Goal: Information Seeking & Learning: Learn about a topic

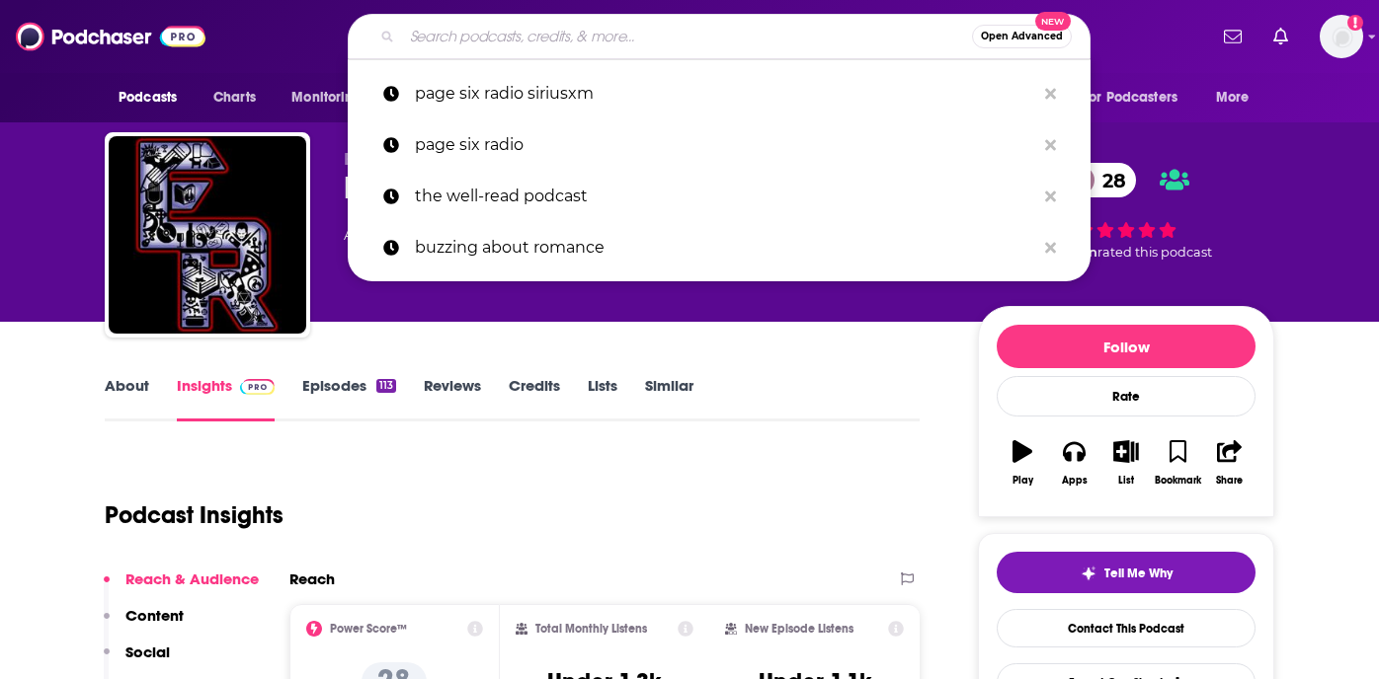
click at [601, 35] on input "Search podcasts, credits, & more..." at bounding box center [687, 37] width 570 height 32
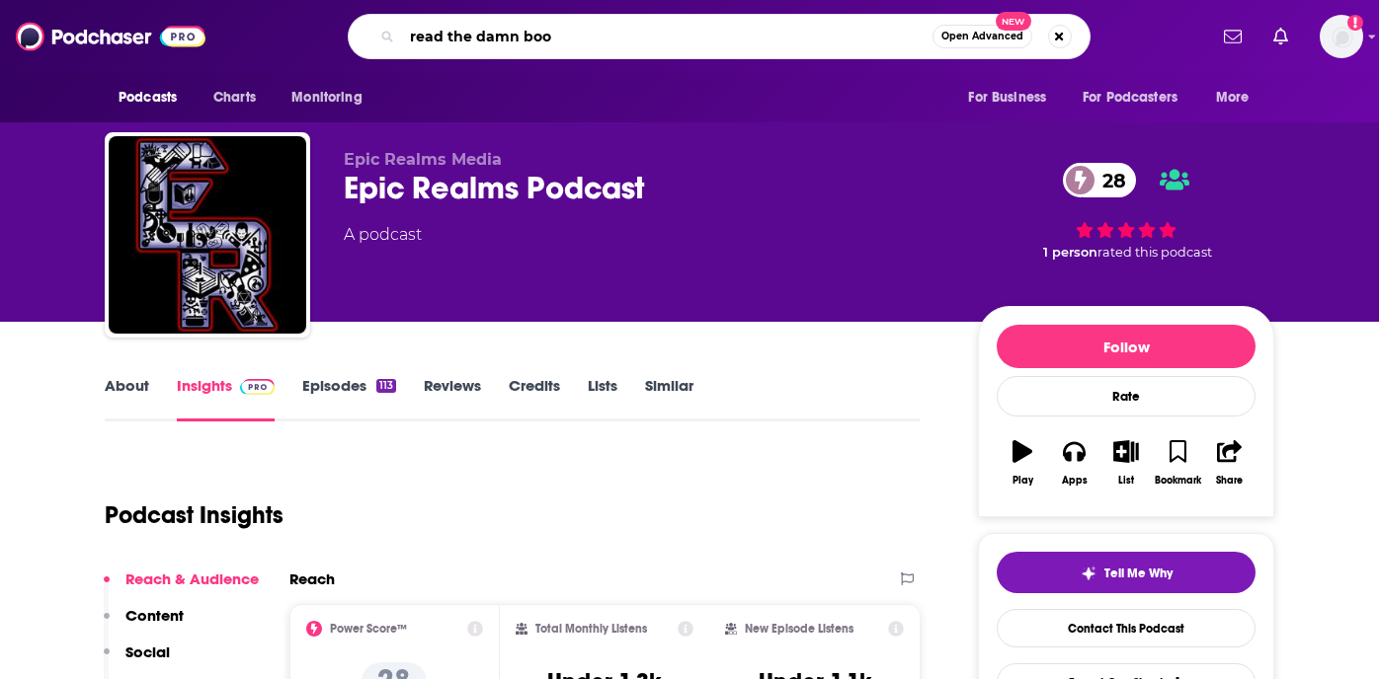
type input "read the damn book"
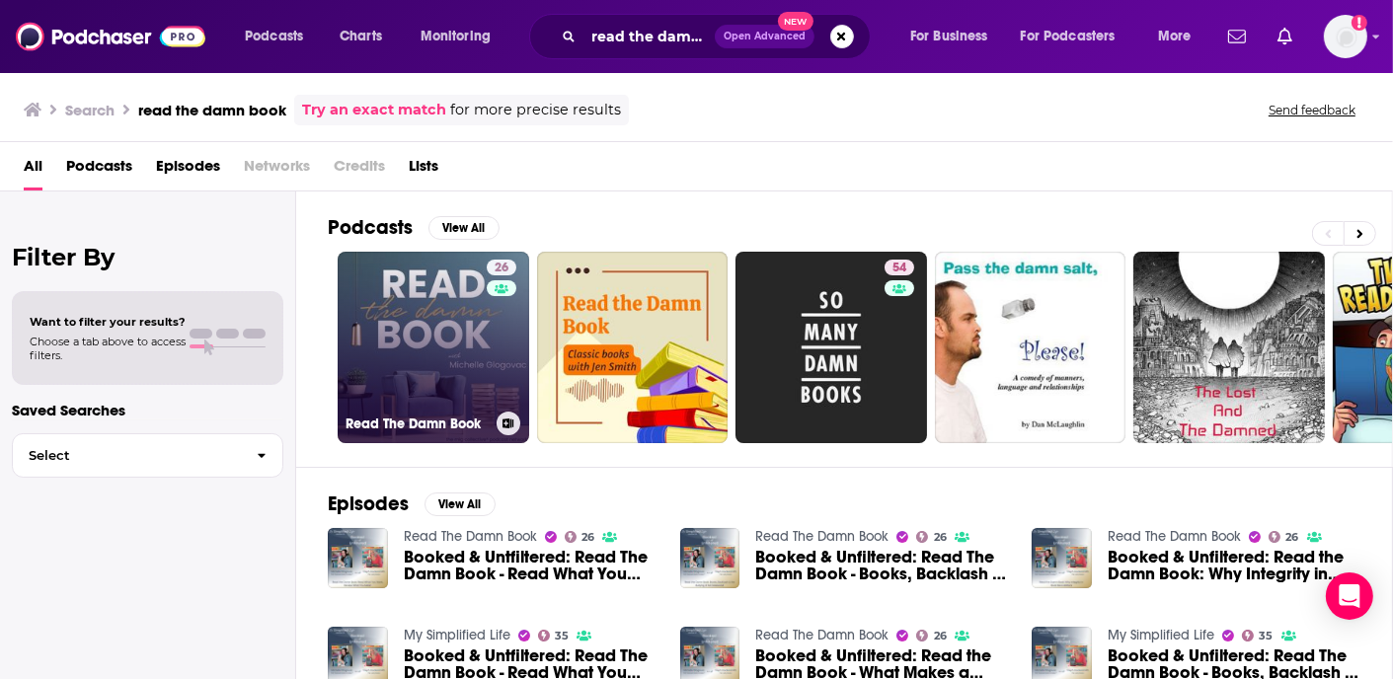
click at [427, 286] on link "26 Read The Damn Book" at bounding box center [434, 348] width 192 height 192
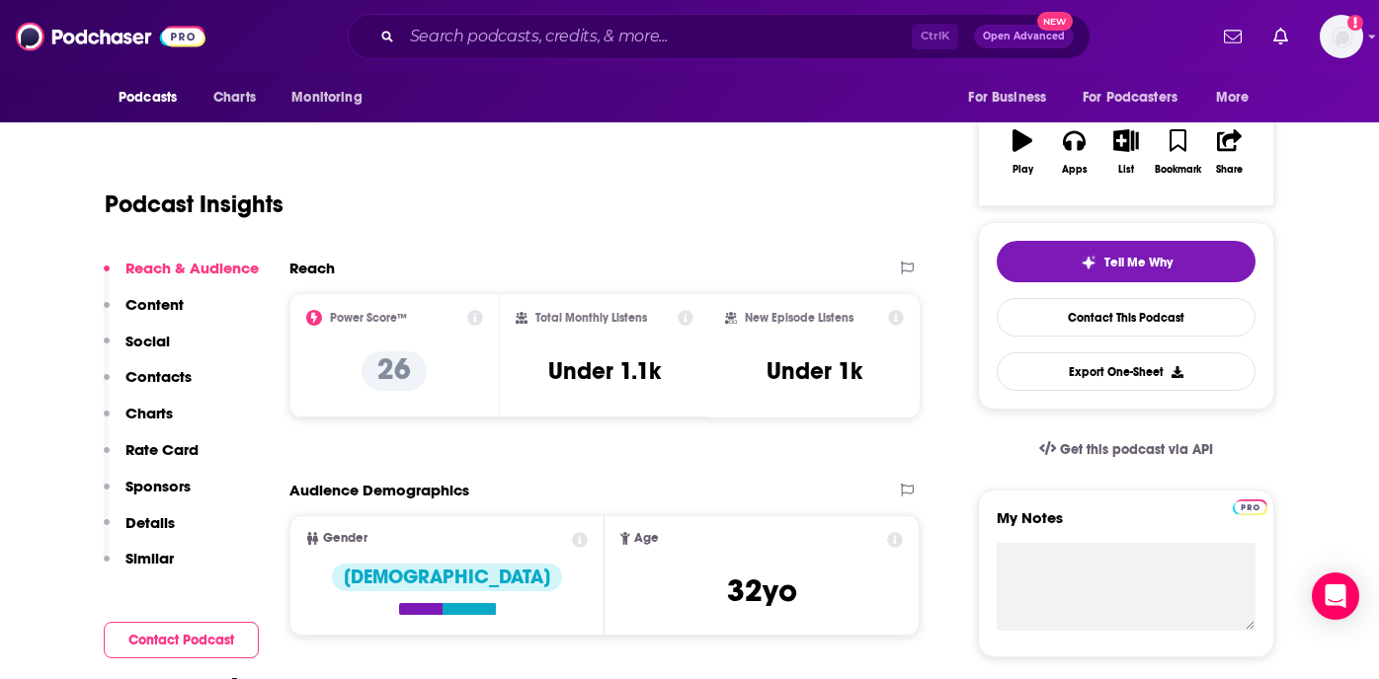
scroll to position [296, 0]
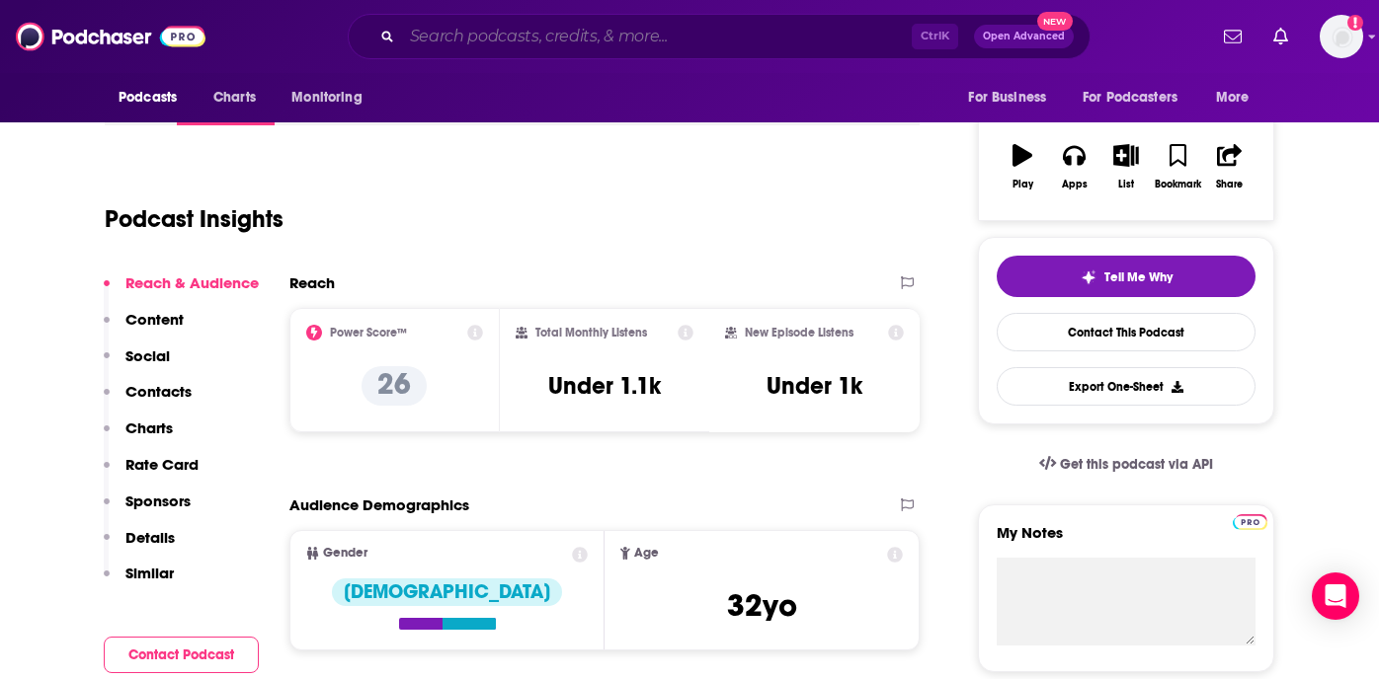
click at [635, 34] on input "Search podcasts, credits, & more..." at bounding box center [657, 37] width 510 height 32
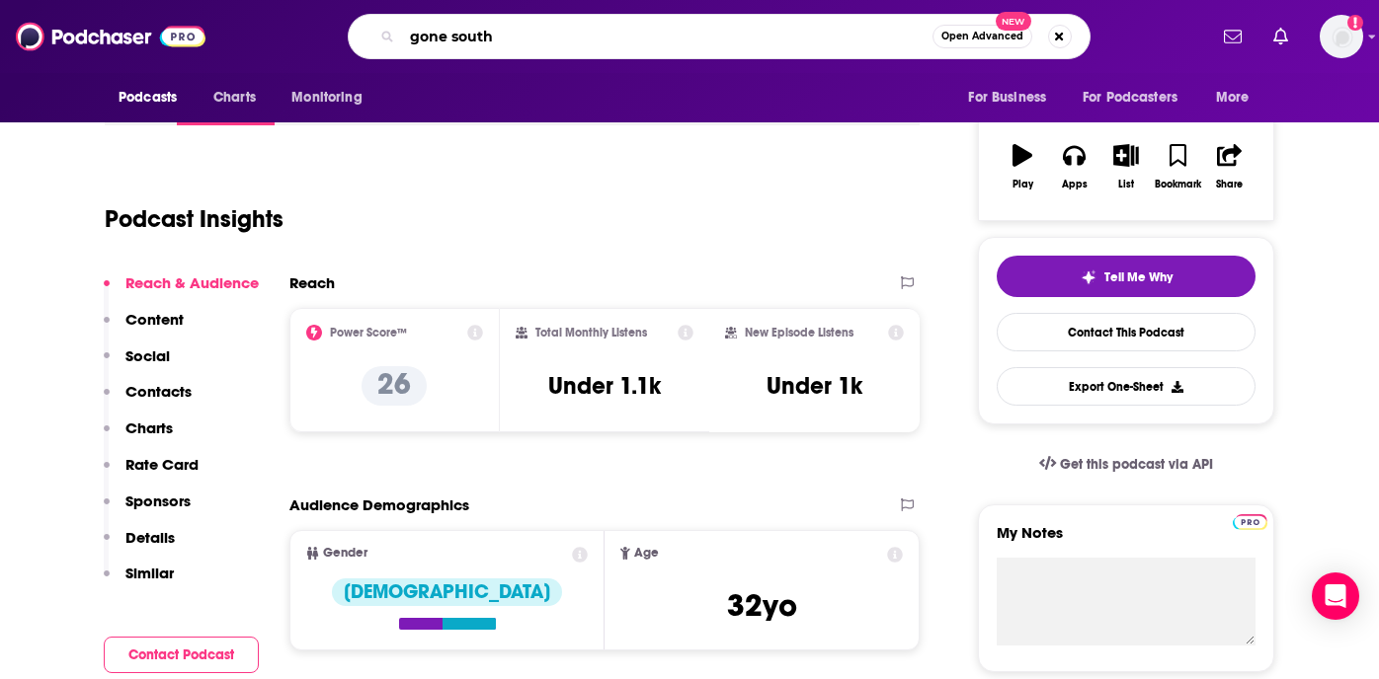
type input "gone south"
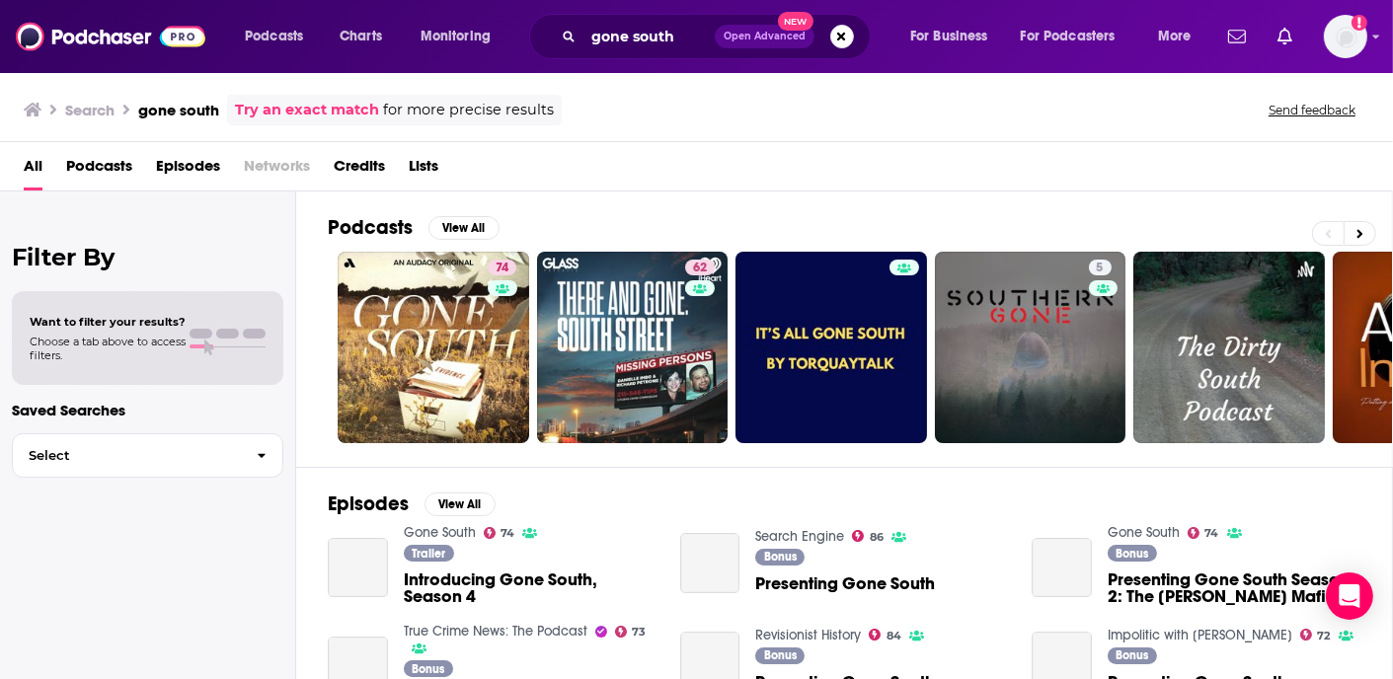
click at [866, 193] on div "Podcasts View All 74 62 5 + 109" at bounding box center [861, 330] width 1066 height 276
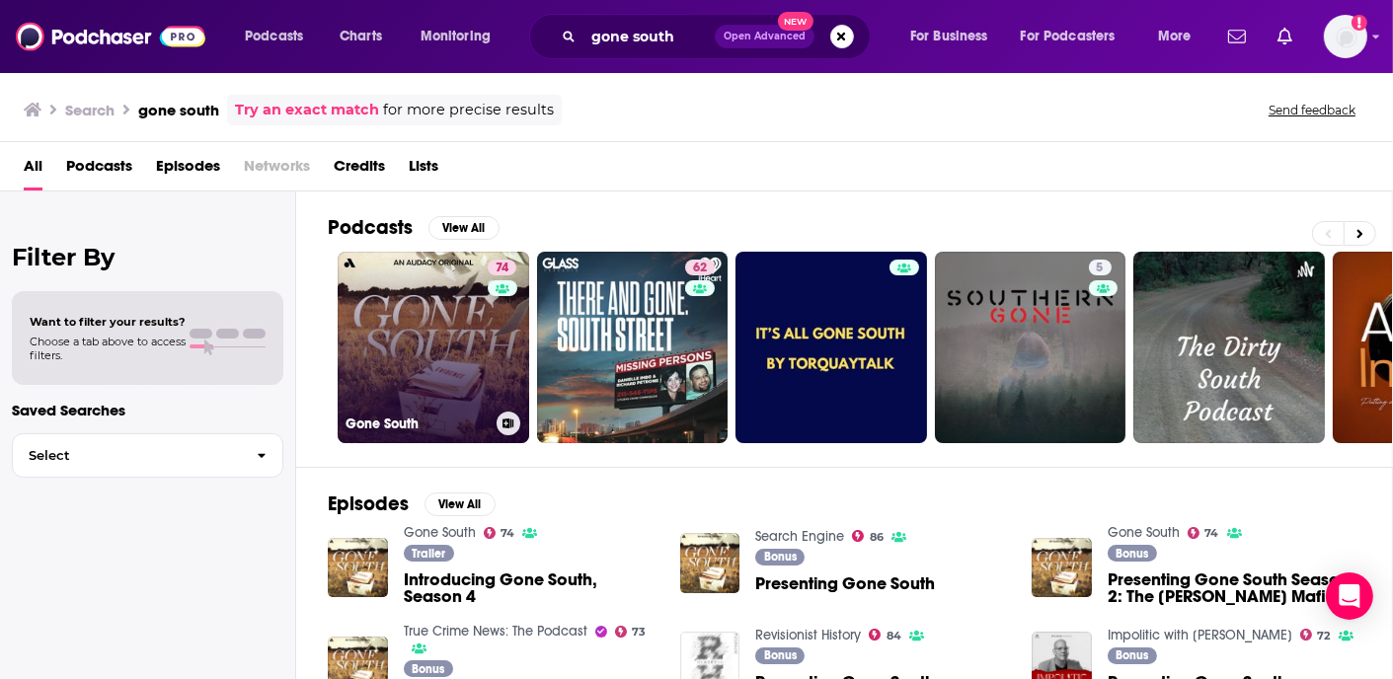
click at [389, 295] on link "74 Gone South" at bounding box center [434, 348] width 192 height 192
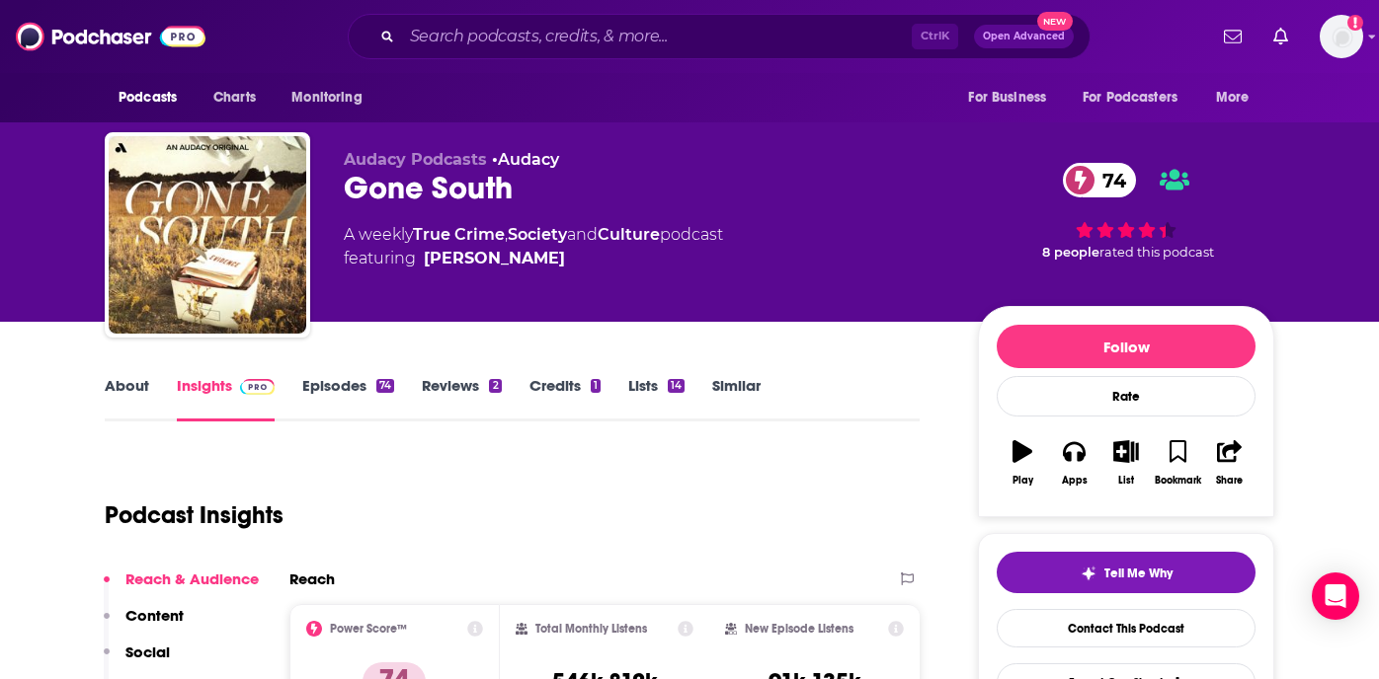
click at [352, 387] on link "Episodes 74" at bounding box center [348, 398] width 92 height 45
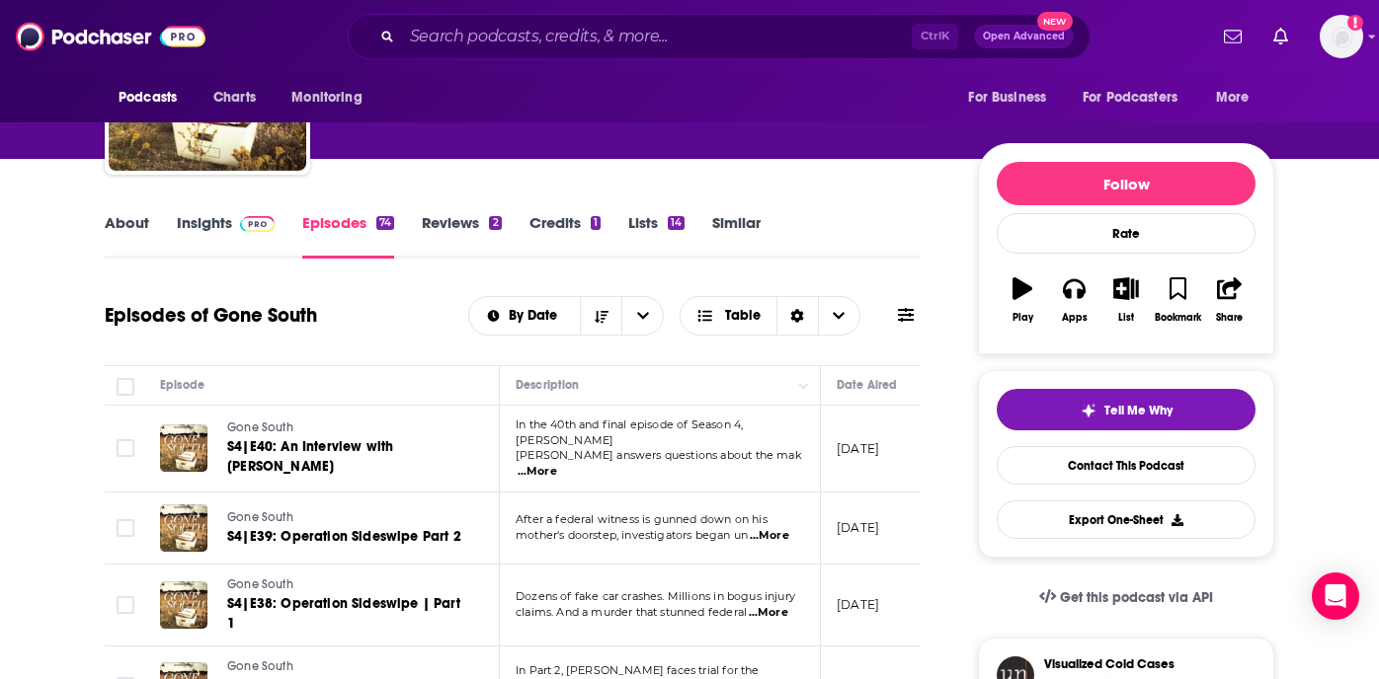
scroll to position [296, 0]
